Goal: Information Seeking & Learning: Learn about a topic

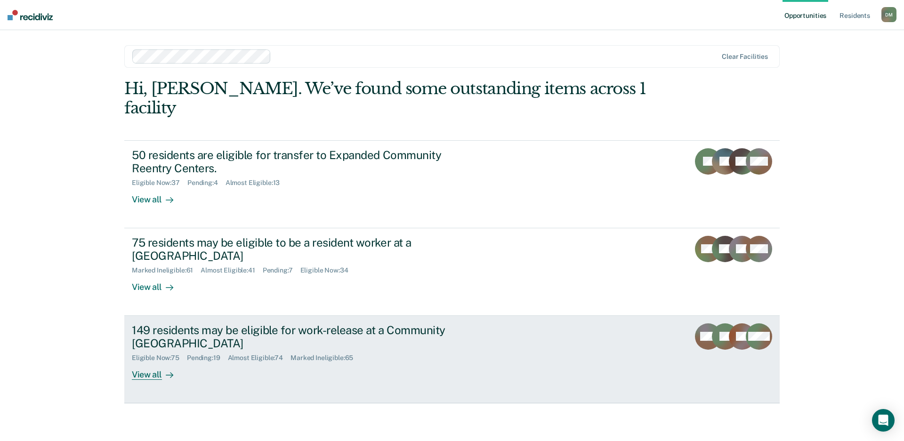
click at [417, 344] on div "149 residents may be eligible for work-release at a Community Reentry Center El…" at bounding box center [308, 351] width 353 height 57
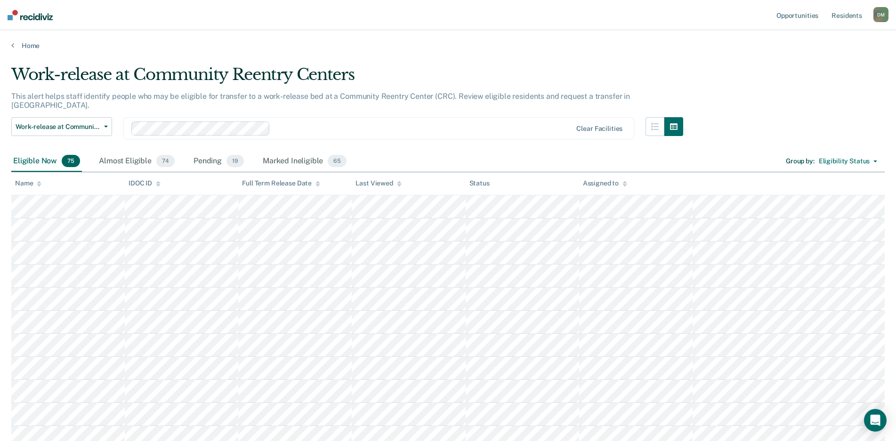
click at [397, 185] on icon at bounding box center [399, 184] width 5 height 6
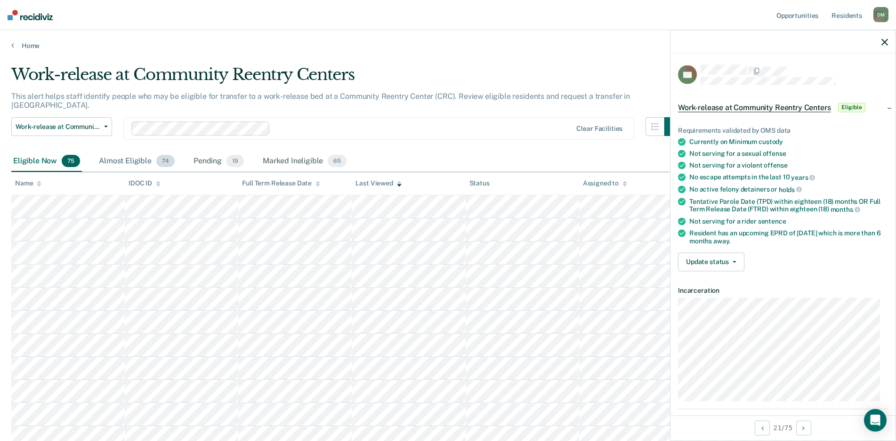
click at [125, 151] on div "Almost Eligible 74" at bounding box center [137, 161] width 80 height 21
click at [883, 43] on icon "button" at bounding box center [884, 42] width 7 height 7
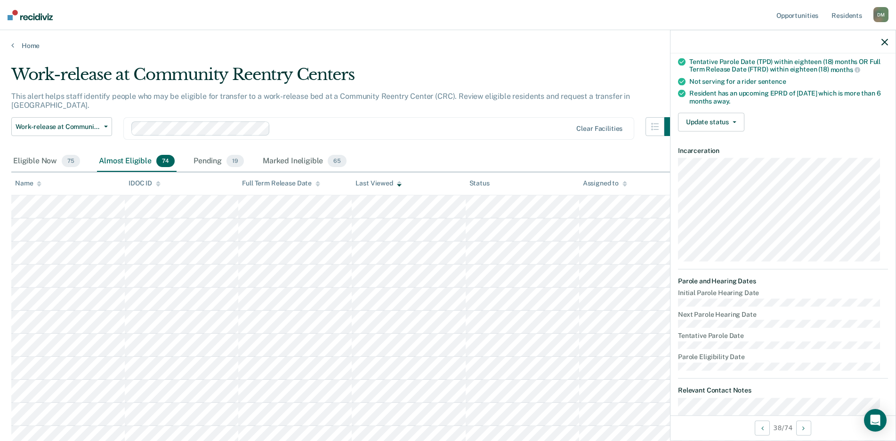
scroll to position [141, 0]
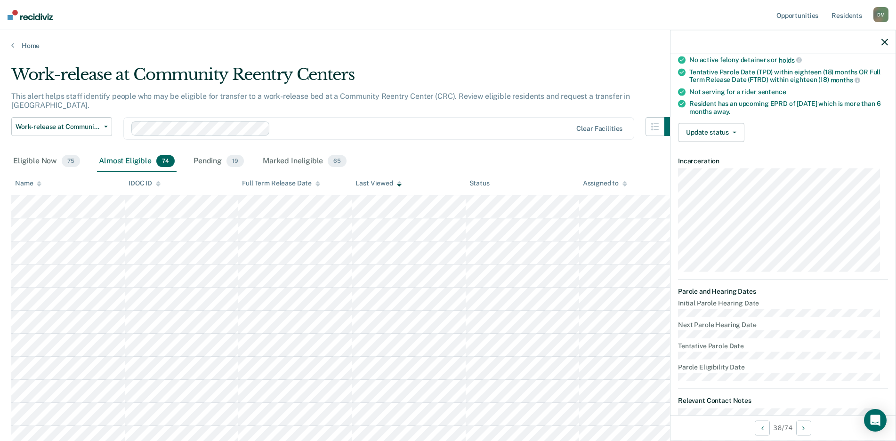
click at [885, 41] on icon "button" at bounding box center [884, 42] width 7 height 7
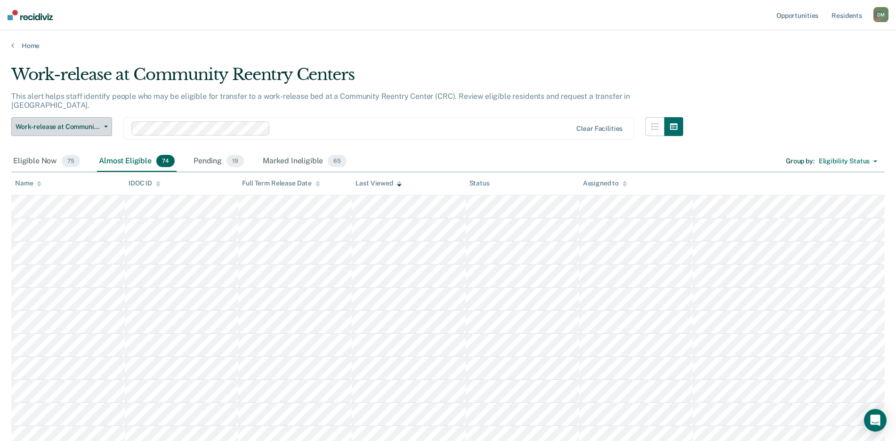
click at [101, 126] on span "button" at bounding box center [104, 127] width 8 height 2
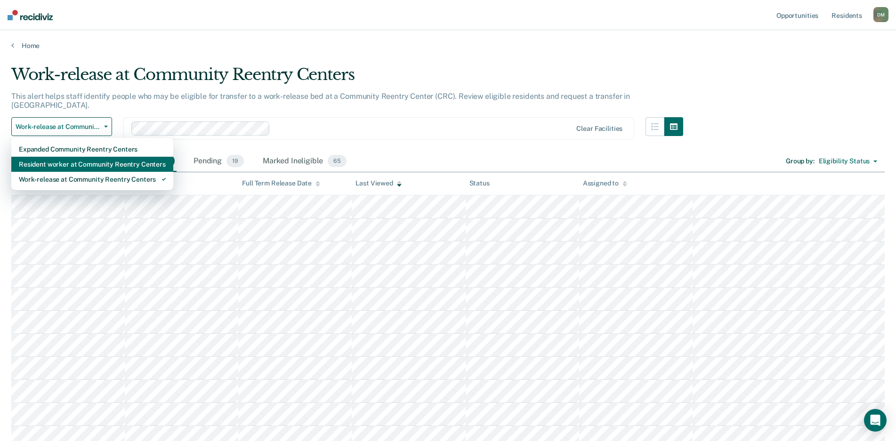
click at [92, 157] on div "Resident worker at Community Reentry Centers" at bounding box center [92, 164] width 147 height 15
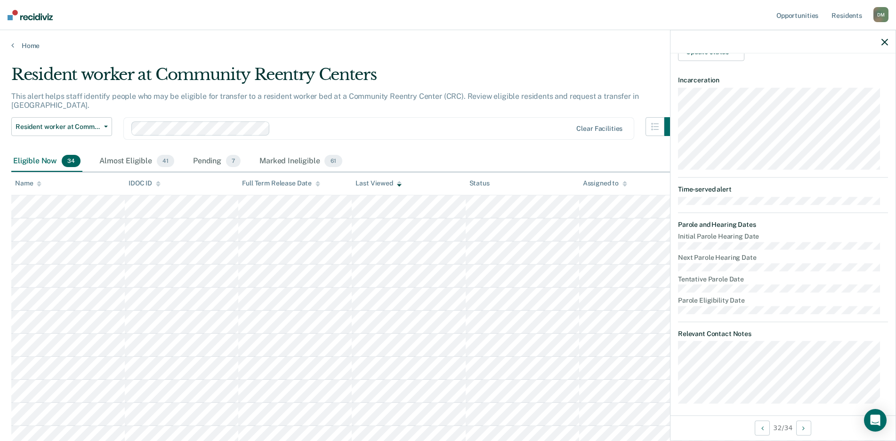
scroll to position [224, 0]
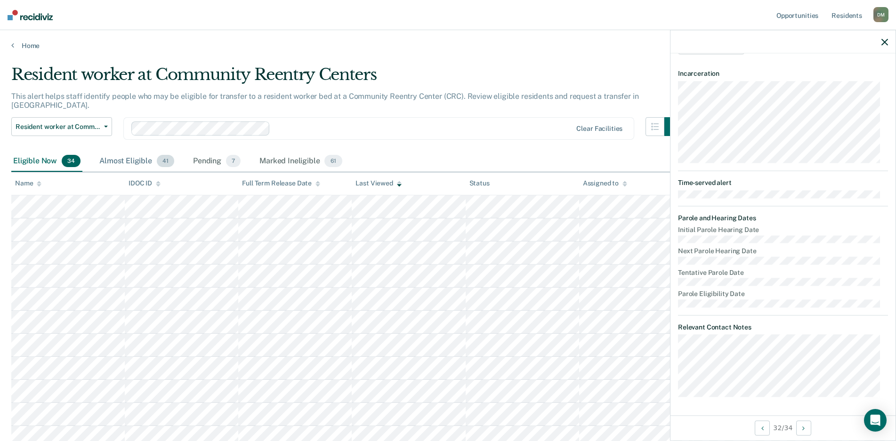
click at [120, 152] on div "Almost Eligible 41" at bounding box center [136, 161] width 79 height 21
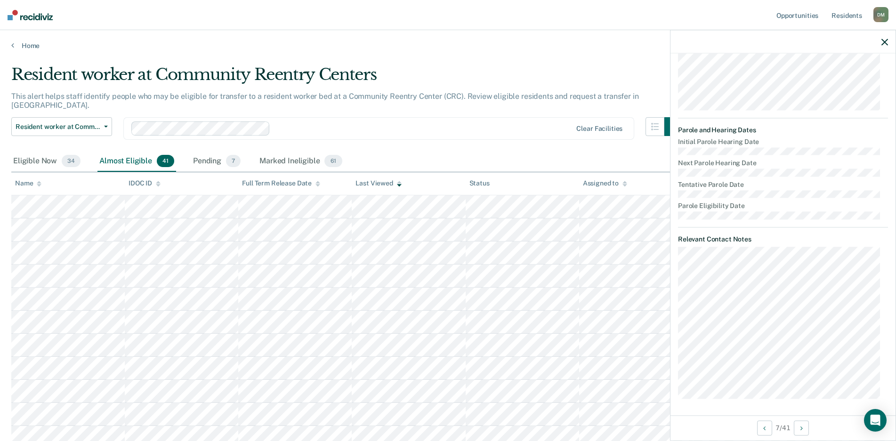
scroll to position [312, 0]
click at [30, 151] on div "Eligible Now 34" at bounding box center [46, 161] width 71 height 21
